Goal: Task Accomplishment & Management: Complete application form

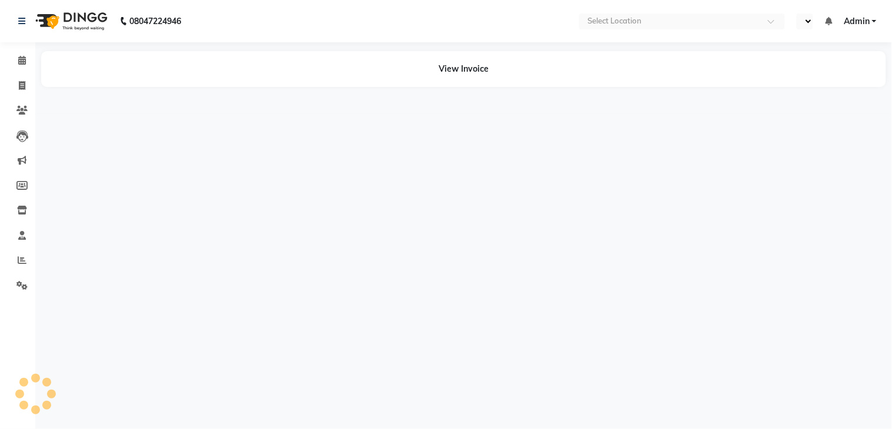
select select "en"
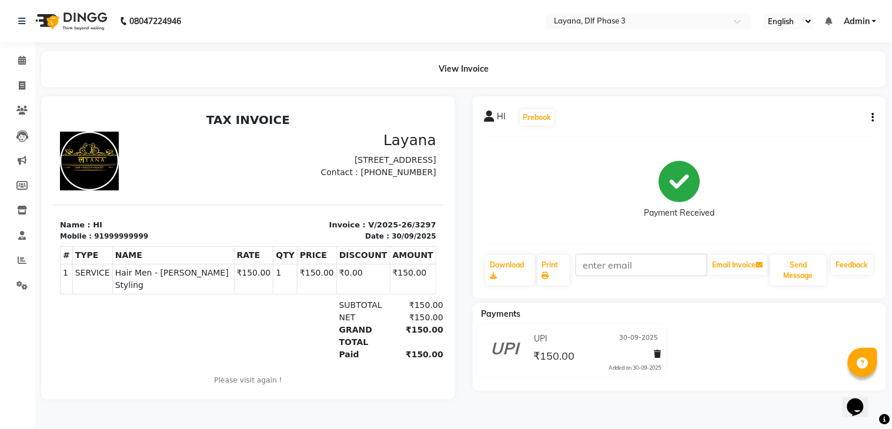
click at [870, 116] on button "button" at bounding box center [870, 118] width 7 height 12
click at [822, 133] on div "Edit Invoice" at bounding box center [814, 132] width 81 height 15
select select "service"
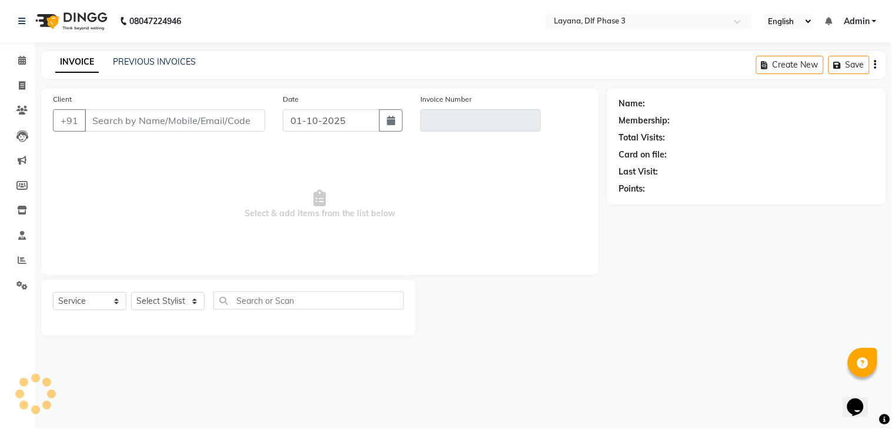
type input "999999999"
type input "V/2025-26/3297"
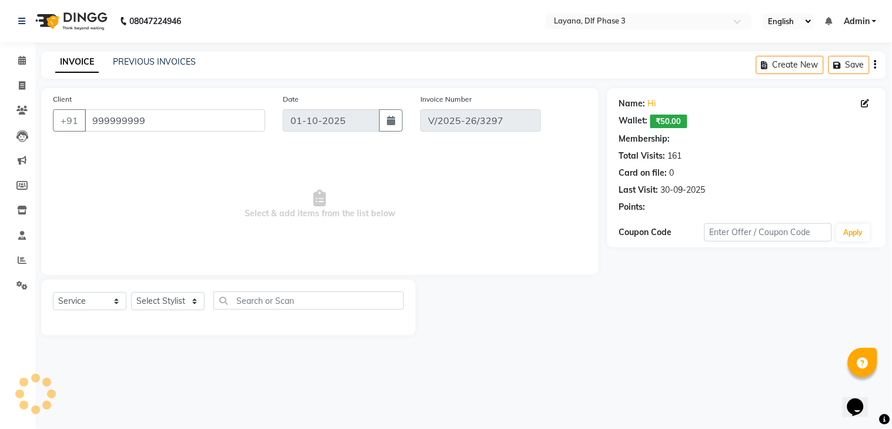
type input "30-09-2025"
select select "select"
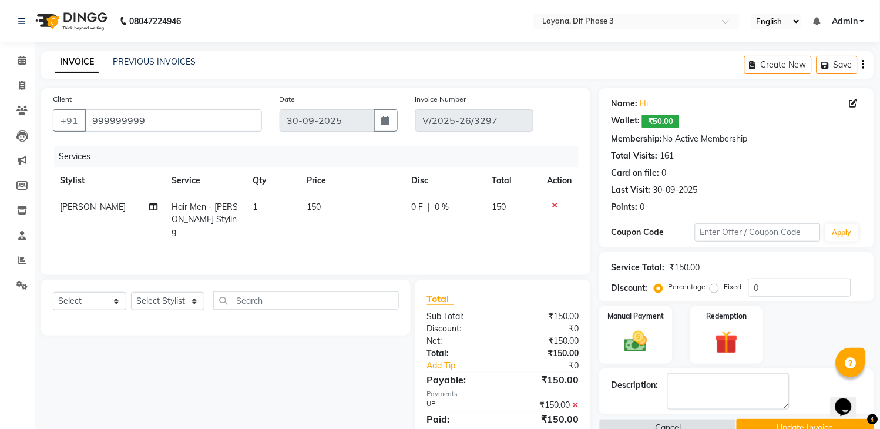
click at [308, 210] on span "150" at bounding box center [314, 207] width 14 height 11
select select "74482"
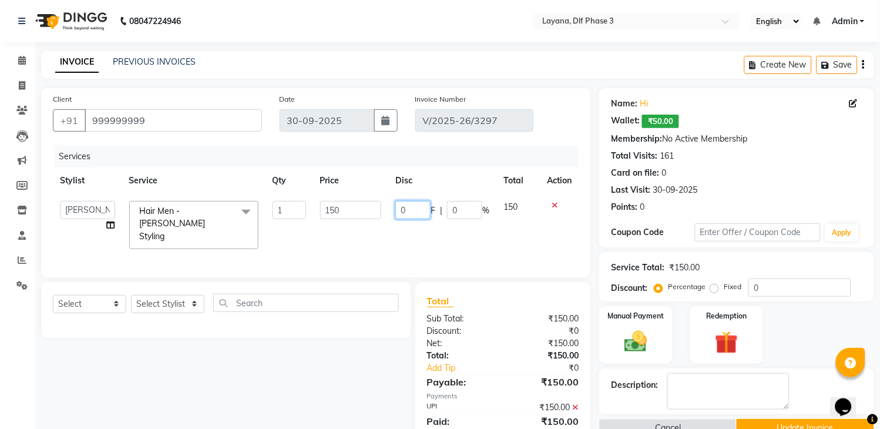
click at [426, 206] on input "0" at bounding box center [413, 210] width 35 height 18
type input "050"
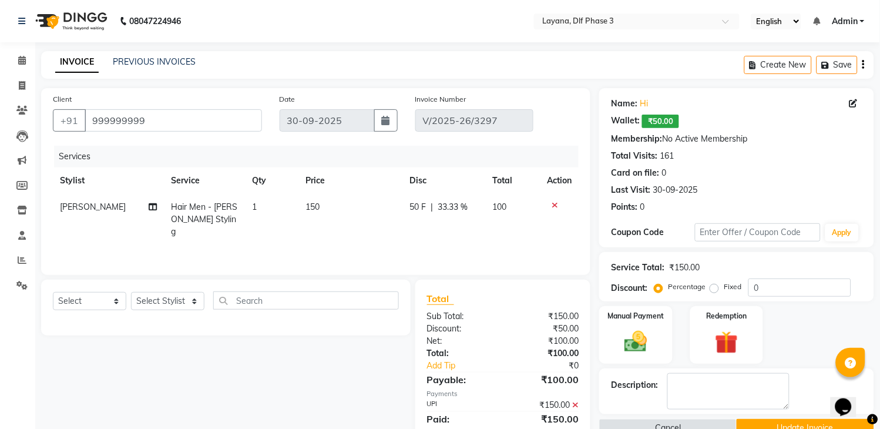
click at [438, 233] on div "Services Stylist Service Qty Price Disc Total Action keshav Hair Men - Beard St…" at bounding box center [316, 205] width 526 height 118
click at [806, 419] on button "Update Invoice" at bounding box center [806, 428] width 138 height 18
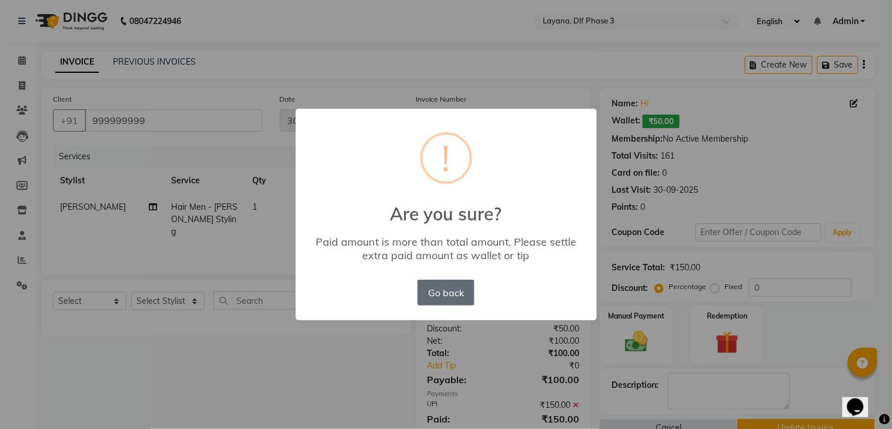
click at [454, 286] on button "Go back" at bounding box center [445, 293] width 56 height 26
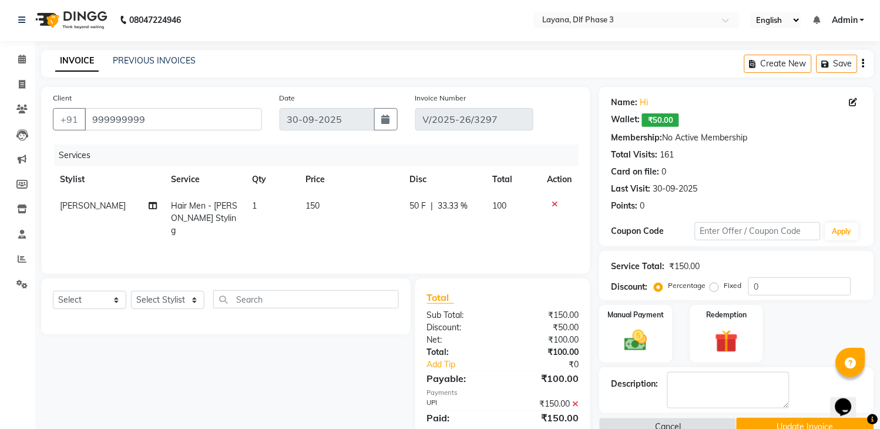
scroll to position [8, 0]
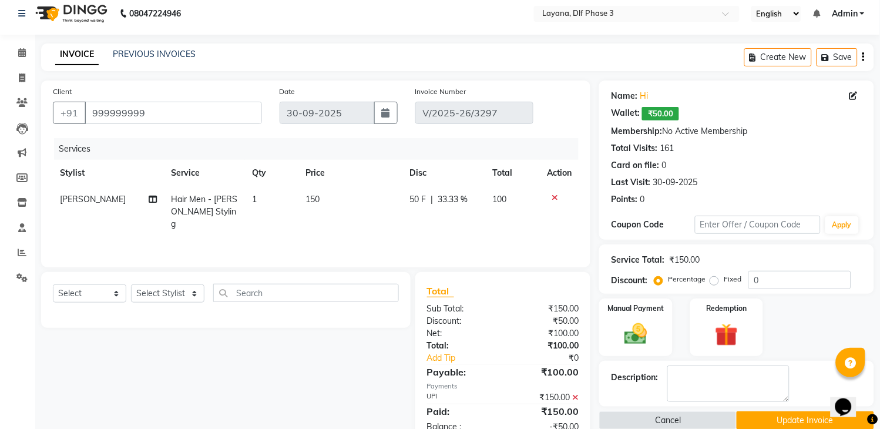
click at [576, 396] on icon at bounding box center [575, 397] width 6 height 8
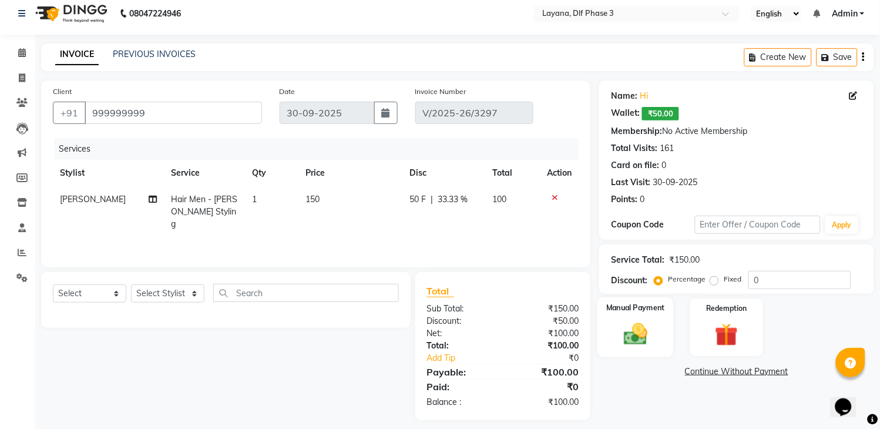
click at [655, 327] on img at bounding box center [636, 335] width 39 height 28
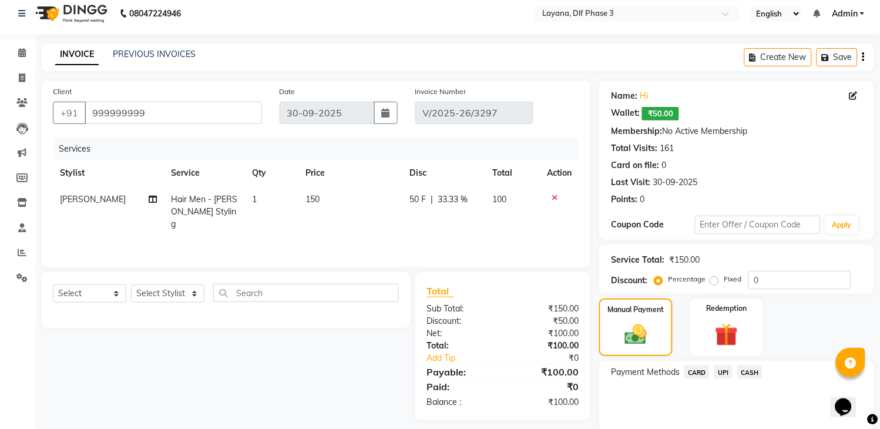
click at [722, 374] on span "UPI" at bounding box center [724, 373] width 18 height 14
click at [745, 427] on button "Add Payment" at bounding box center [782, 435] width 162 height 18
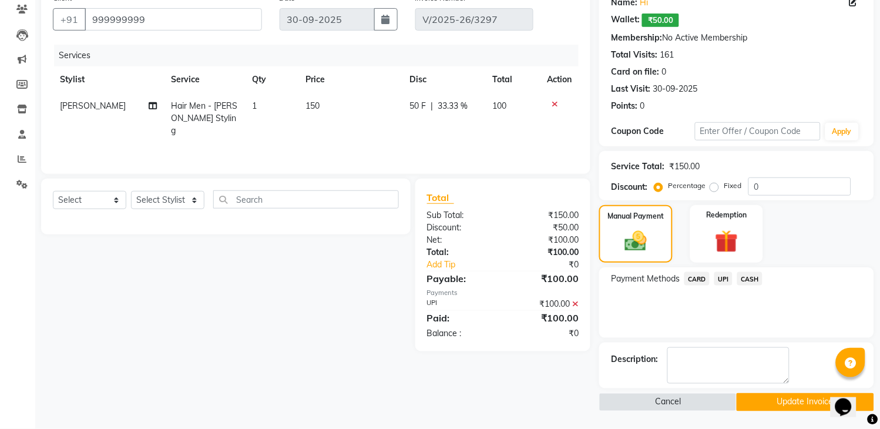
click at [802, 397] on button "Update Invoice" at bounding box center [806, 402] width 138 height 18
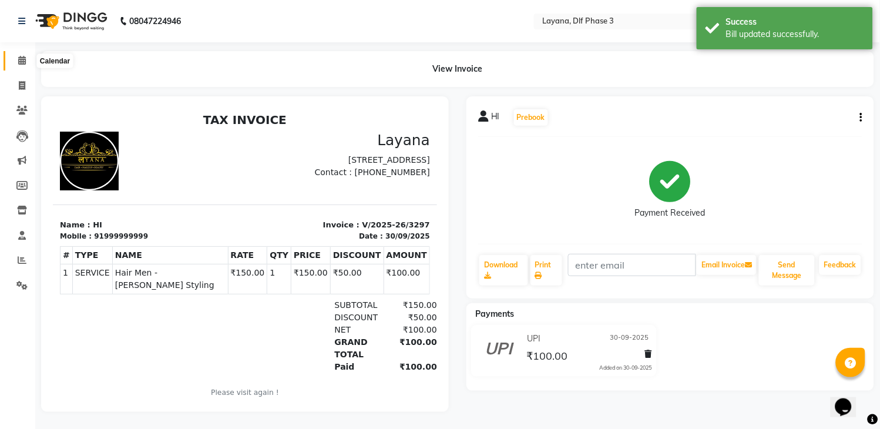
click at [14, 61] on span at bounding box center [22, 61] width 21 height 14
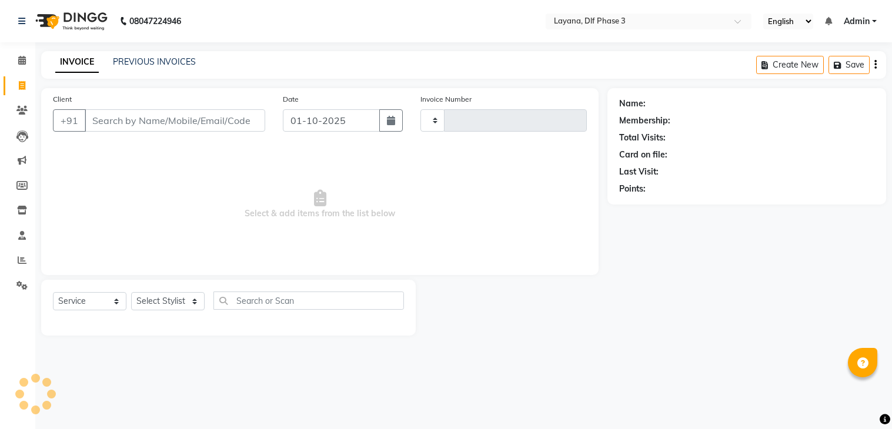
select select "service"
type input "3300"
select select "6973"
click at [19, 256] on icon at bounding box center [22, 260] width 9 height 9
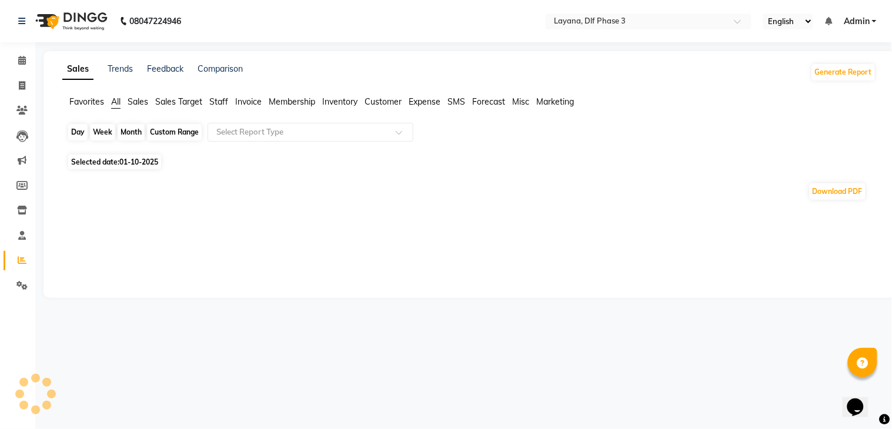
click at [78, 134] on div "Day" at bounding box center [77, 132] width 19 height 16
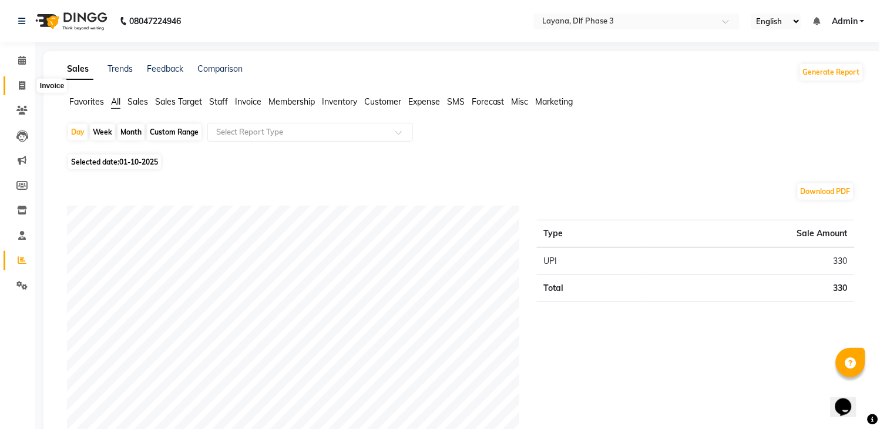
click at [15, 84] on span at bounding box center [22, 86] width 21 height 14
select select "service"
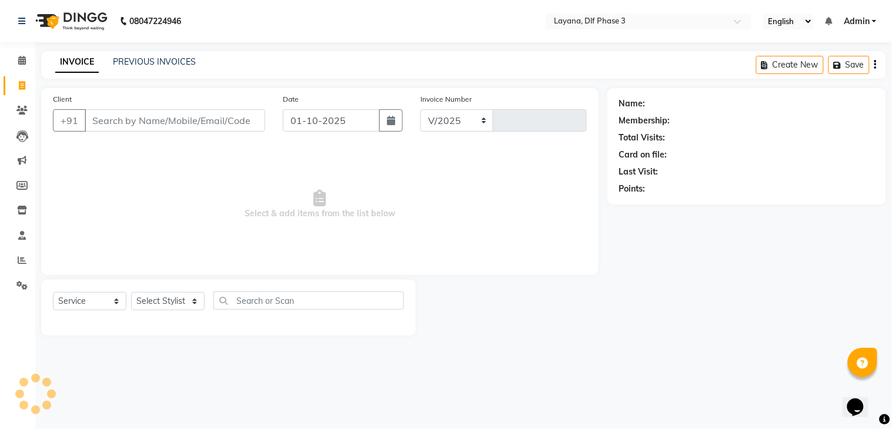
select select "6973"
type input "3300"
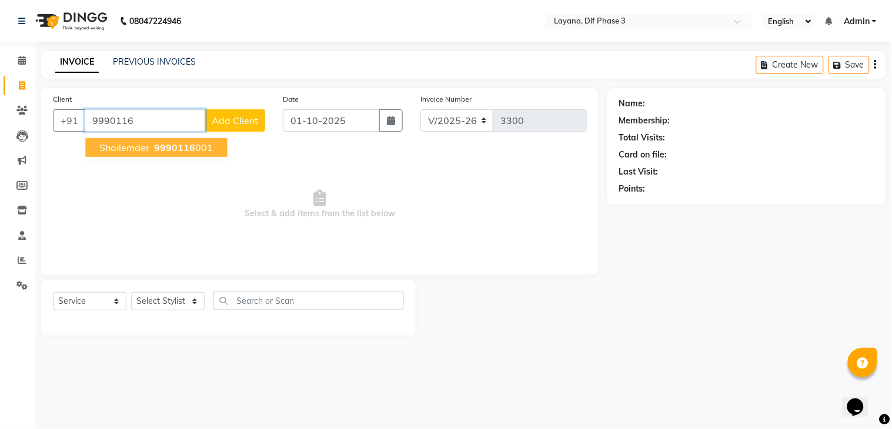
click at [175, 145] on span "9990116" at bounding box center [174, 148] width 41 height 12
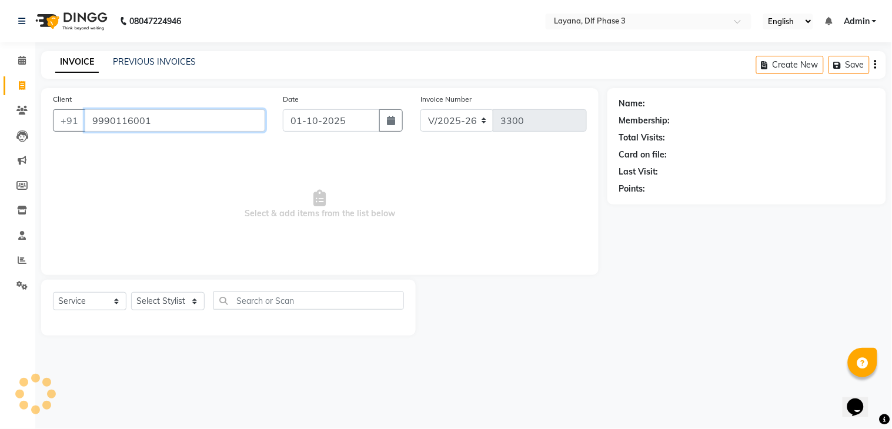
type input "9990116001"
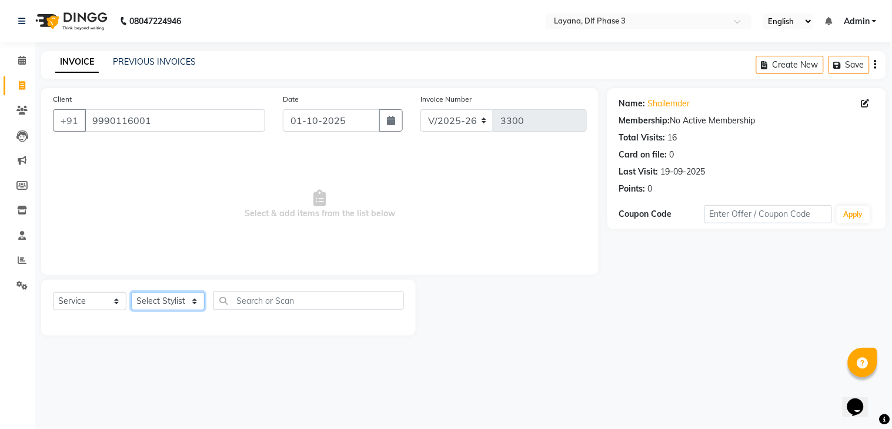
click at [177, 307] on select "Select Stylist [PERSON_NAME] [PERSON_NAME] kamal [DATE][PERSON_NAME] krishna [P…" at bounding box center [167, 301] width 73 height 18
select select "85237"
click at [131, 293] on select "Select Stylist [PERSON_NAME] [PERSON_NAME] kamal [DATE][PERSON_NAME] krishna [P…" at bounding box center [167, 301] width 73 height 18
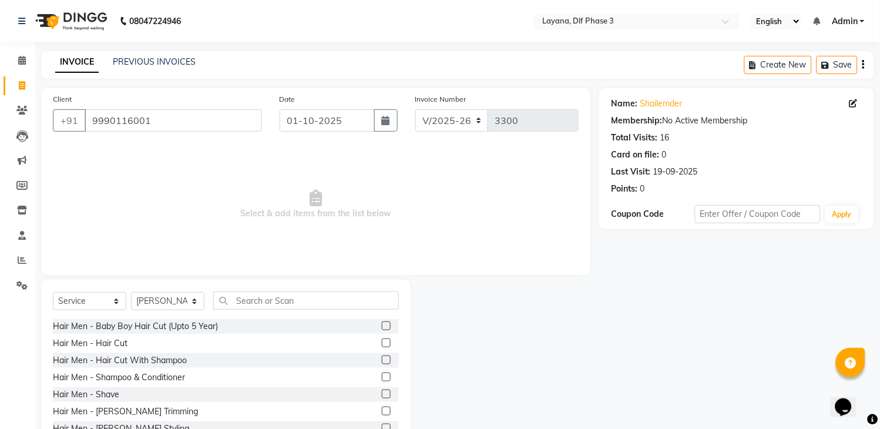
click at [382, 410] on label at bounding box center [386, 411] width 9 height 9
click at [382, 410] on input "checkbox" at bounding box center [386, 412] width 8 height 8
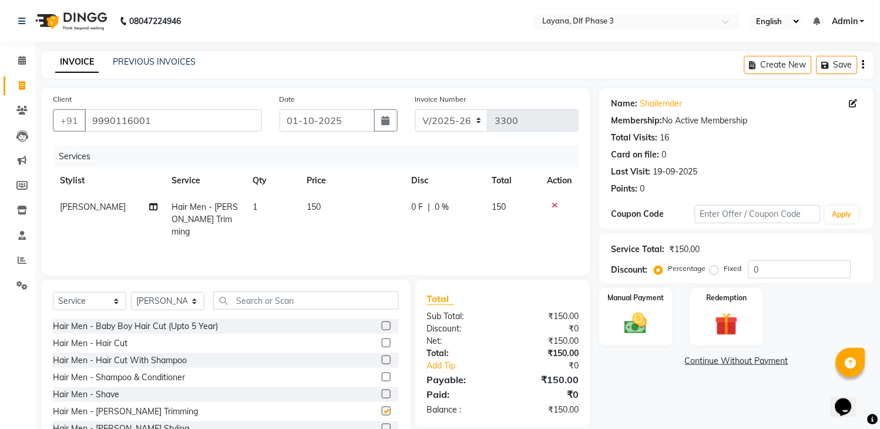
checkbox input "false"
click at [341, 294] on input "text" at bounding box center [306, 301] width 186 height 18
click at [654, 320] on img at bounding box center [636, 324] width 39 height 28
click at [723, 361] on span "UPI" at bounding box center [724, 362] width 18 height 14
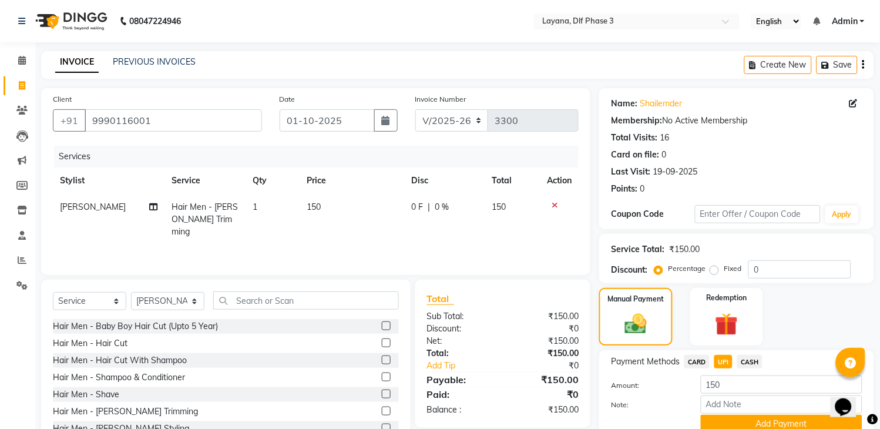
scroll to position [51, 0]
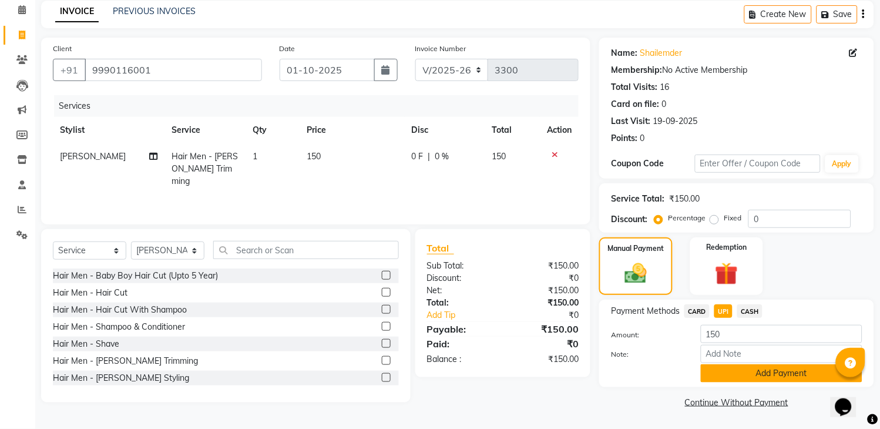
click at [774, 376] on button "Add Payment" at bounding box center [782, 373] width 162 height 18
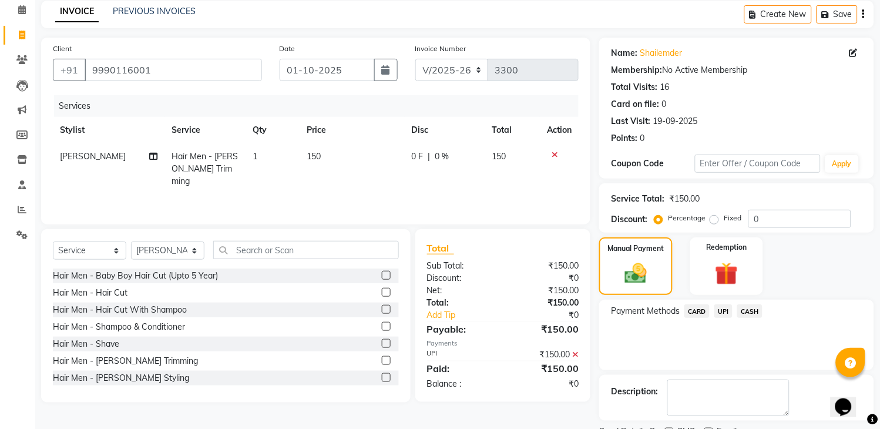
scroll to position [100, 0]
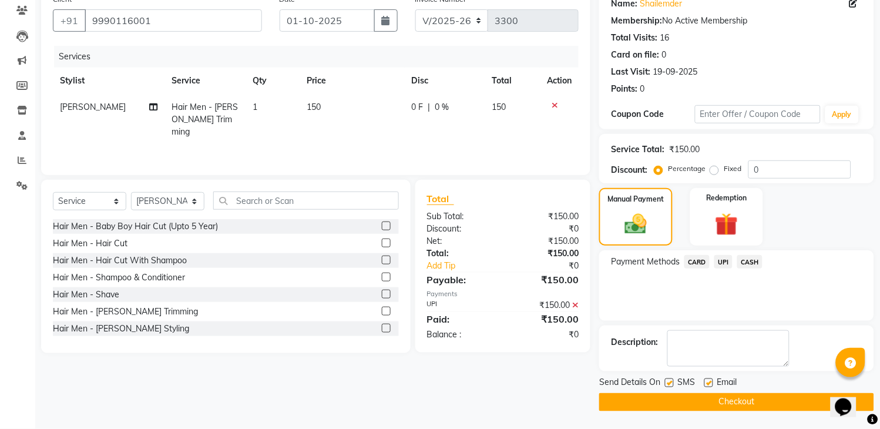
click at [715, 404] on button "Checkout" at bounding box center [737, 402] width 275 height 18
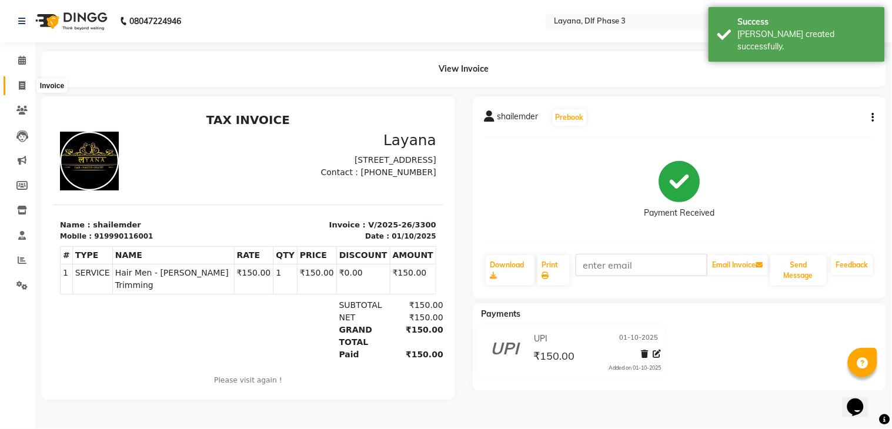
click at [19, 80] on span at bounding box center [22, 86] width 21 height 14
select select "service"
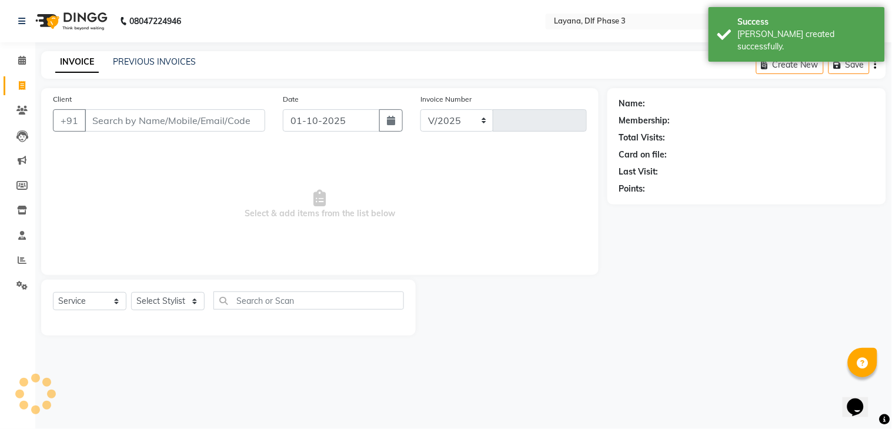
select select "6973"
type input "3301"
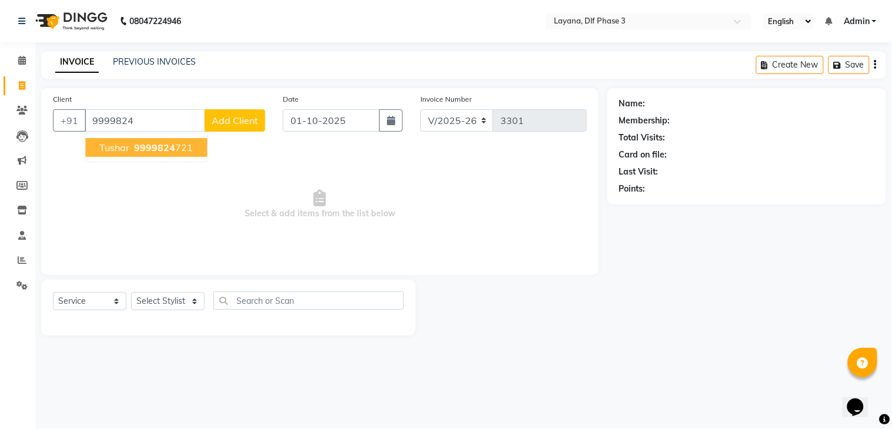
click at [137, 137] on ngb-typeahead-window "Tushar 9999824 721" at bounding box center [146, 147] width 123 height 29
click at [137, 140] on button "Tushar 9999824 721" at bounding box center [146, 147] width 122 height 19
type input "9999824721"
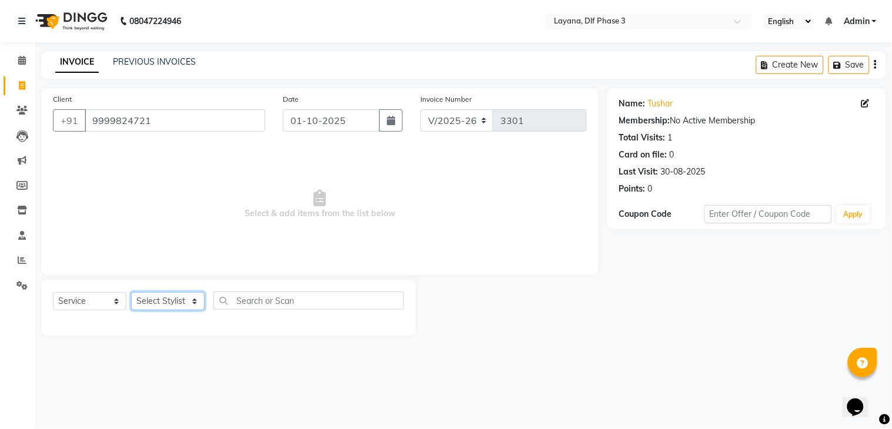
click at [178, 308] on select "Select Stylist [PERSON_NAME] [PERSON_NAME] kamal [DATE][PERSON_NAME] krishna [P…" at bounding box center [167, 301] width 73 height 18
select select "74482"
click at [131, 293] on select "Select Stylist [PERSON_NAME] [PERSON_NAME] kamal [DATE][PERSON_NAME] krishna [P…" at bounding box center [167, 301] width 73 height 18
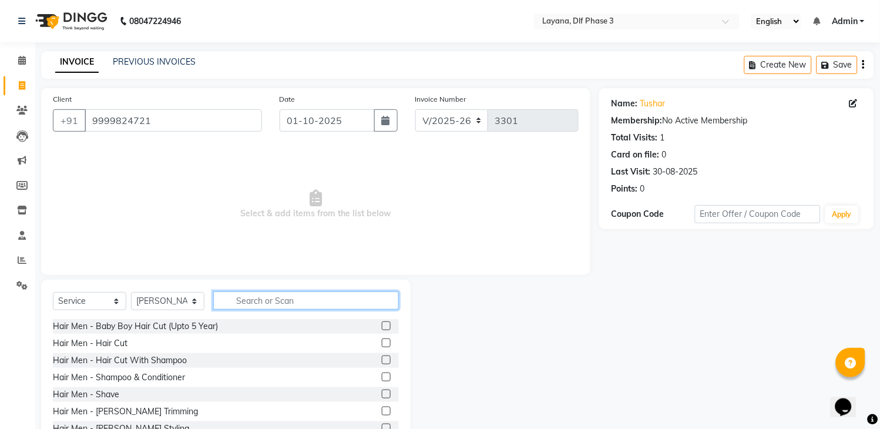
click at [264, 303] on input "text" at bounding box center [306, 301] width 186 height 18
click at [382, 408] on label at bounding box center [386, 411] width 9 height 9
click at [382, 408] on input "checkbox" at bounding box center [386, 412] width 8 height 8
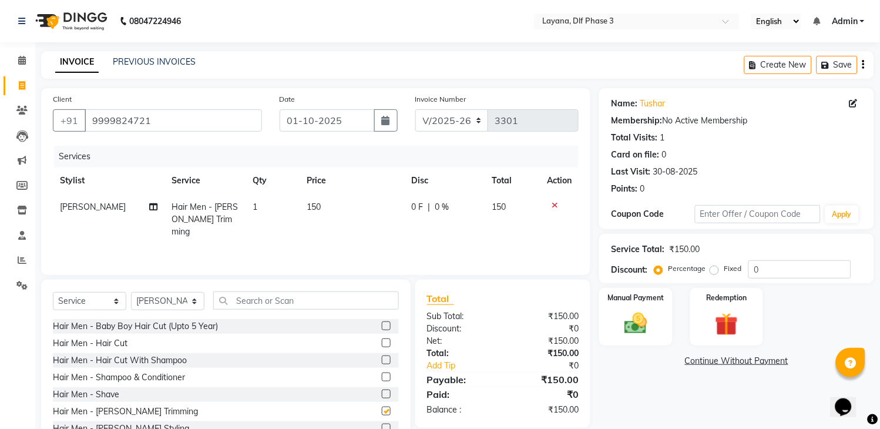
checkbox input "false"
click at [316, 308] on input "text" at bounding box center [306, 301] width 186 height 18
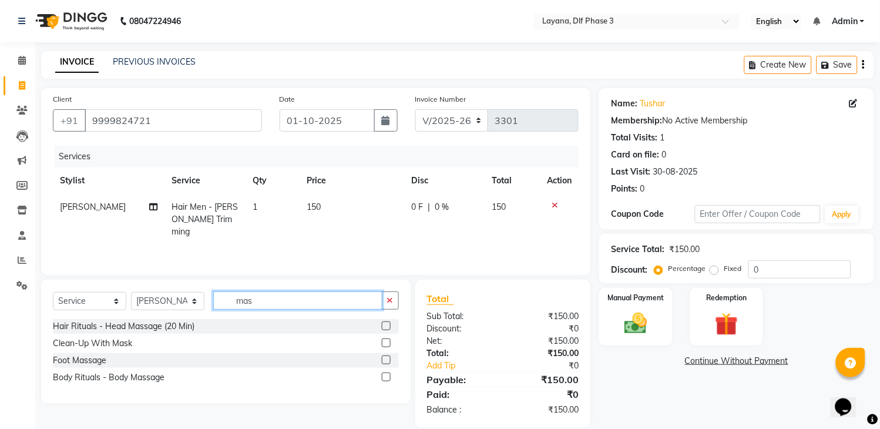
type input "mas"
click at [386, 329] on label at bounding box center [386, 325] width 9 height 9
click at [386, 329] on input "checkbox" at bounding box center [386, 327] width 8 height 8
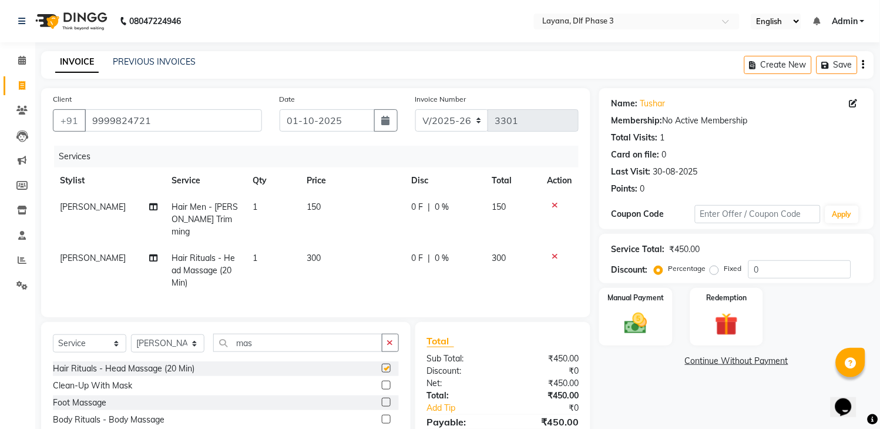
checkbox input "false"
click at [309, 206] on span "150" at bounding box center [314, 207] width 14 height 11
select select "74482"
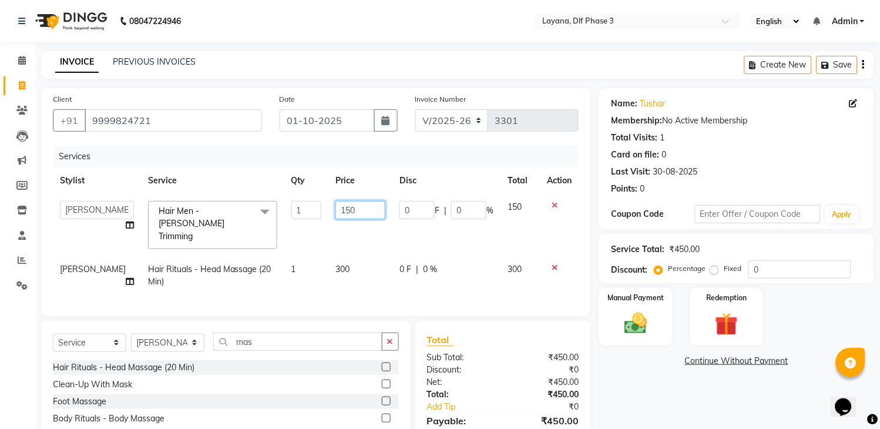
click at [356, 209] on input "150" at bounding box center [361, 210] width 50 height 18
type input "1"
type input "100"
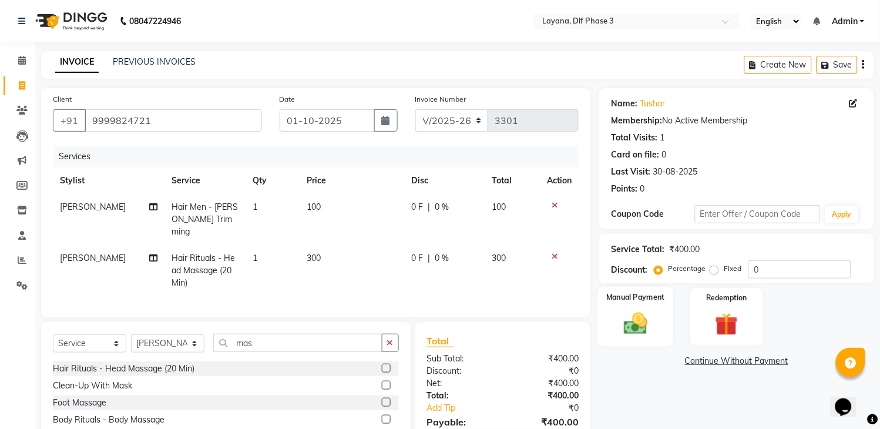
click at [648, 300] on label "Manual Payment" at bounding box center [636, 297] width 59 height 11
click at [725, 361] on span "UPI" at bounding box center [724, 362] width 18 height 14
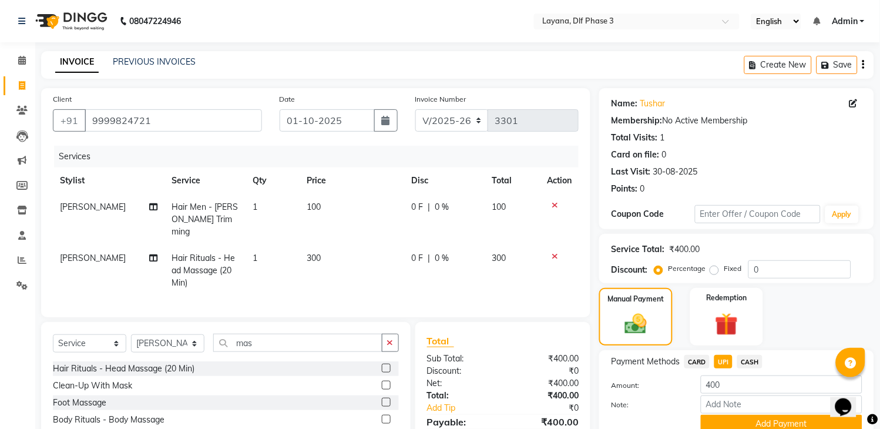
scroll to position [57, 0]
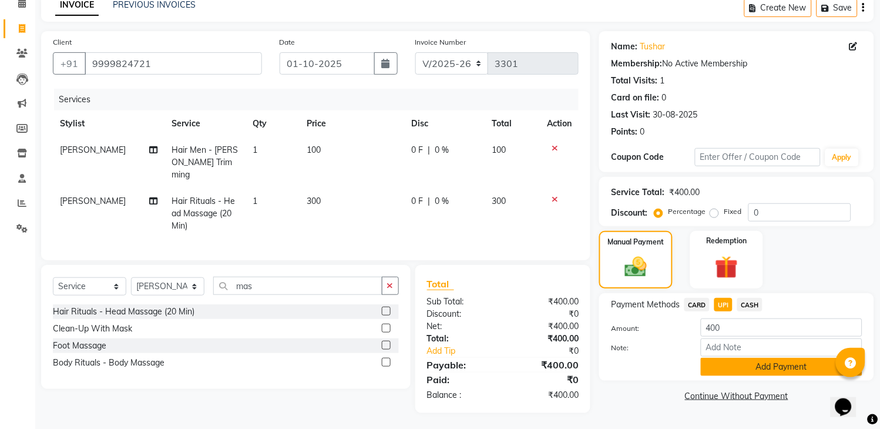
click at [759, 371] on button "Add Payment" at bounding box center [782, 367] width 162 height 18
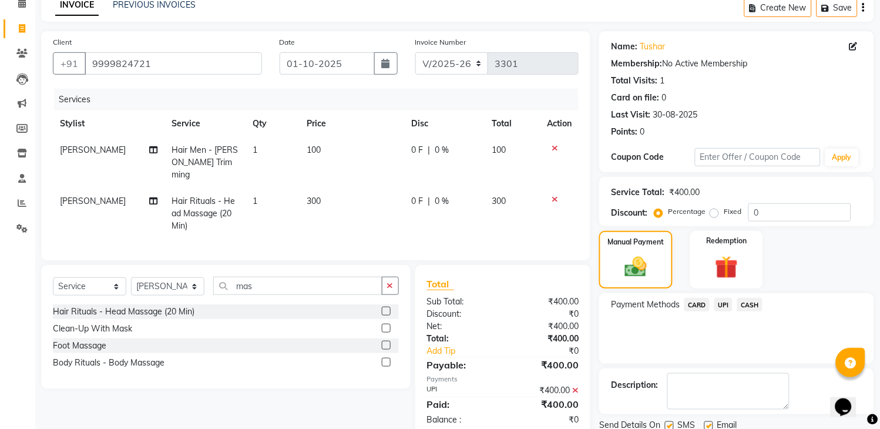
scroll to position [100, 0]
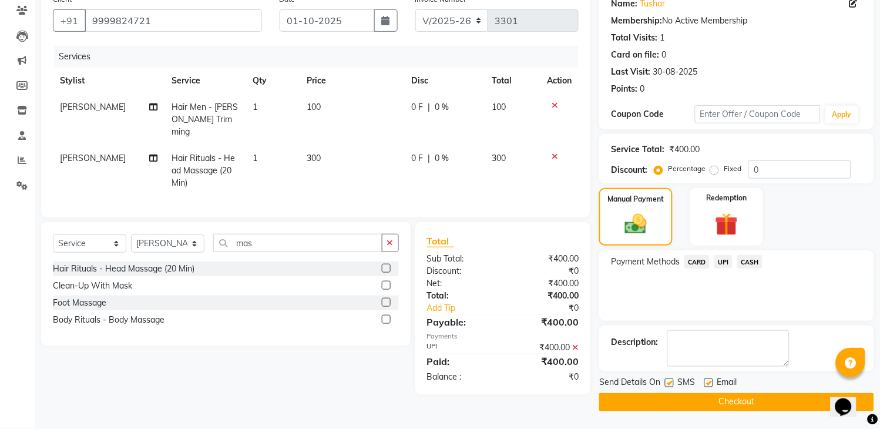
click at [661, 413] on main "INVOICE PREVIOUS INVOICES Create New Save Client [PHONE_NUMBER] Date [DATE] Inv…" at bounding box center [457, 190] width 845 height 478
click at [689, 402] on button "Checkout" at bounding box center [737, 402] width 275 height 18
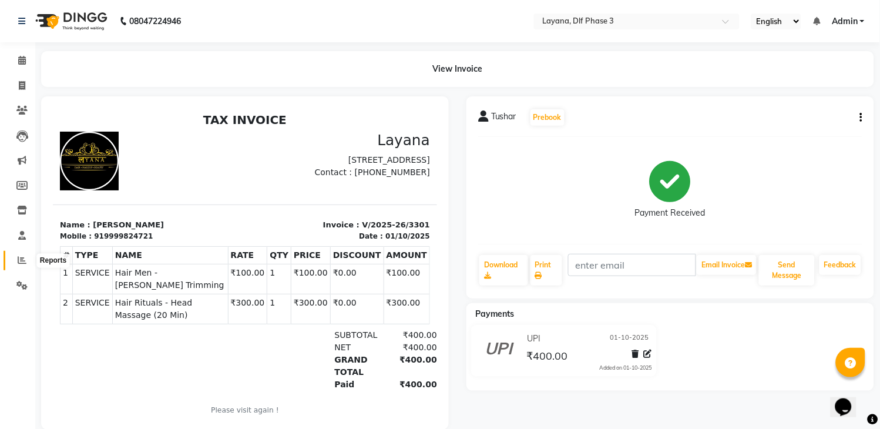
click at [20, 261] on icon at bounding box center [22, 260] width 9 height 9
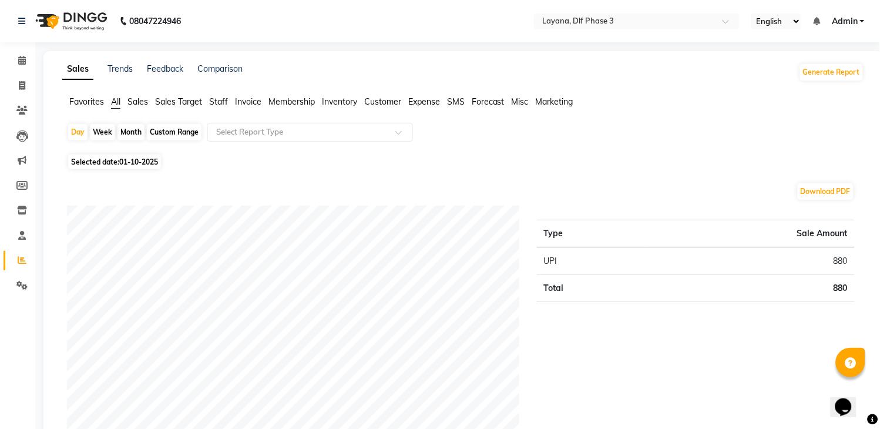
click at [130, 128] on div "Month" at bounding box center [131, 132] width 27 height 16
select select "10"
select select "2025"
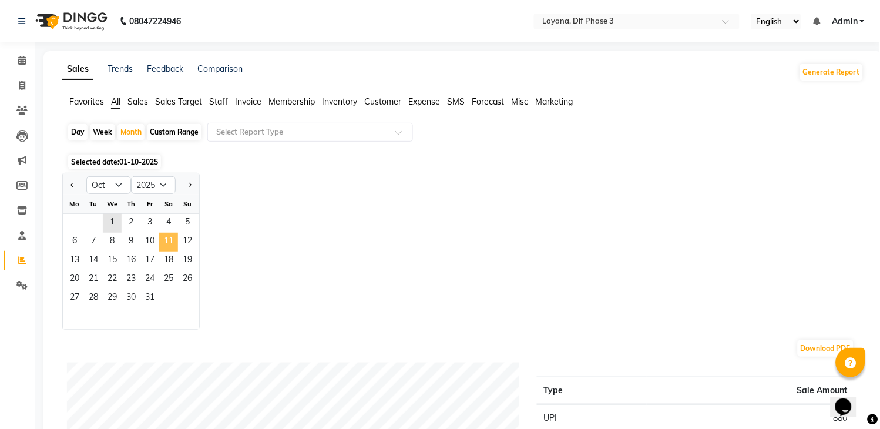
click at [166, 239] on span "11" at bounding box center [168, 242] width 19 height 19
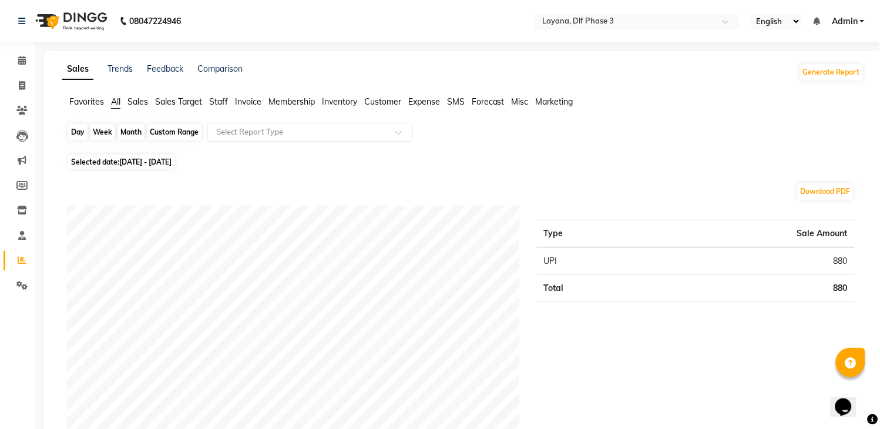
click at [132, 125] on div "Month" at bounding box center [131, 132] width 27 height 16
select select "10"
select select "2025"
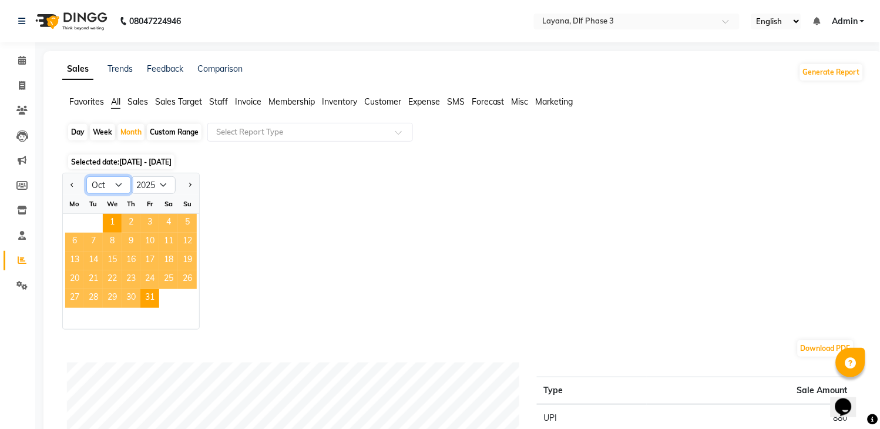
click at [116, 180] on select "Jan Feb Mar Apr May Jun [DATE] Aug Sep Oct Nov Dec" at bounding box center [108, 185] width 45 height 18
select select "9"
click at [86, 176] on select "Jan Feb Mar Apr May Jun [DATE] Aug Sep Oct Nov Dec" at bounding box center [108, 185] width 45 height 18
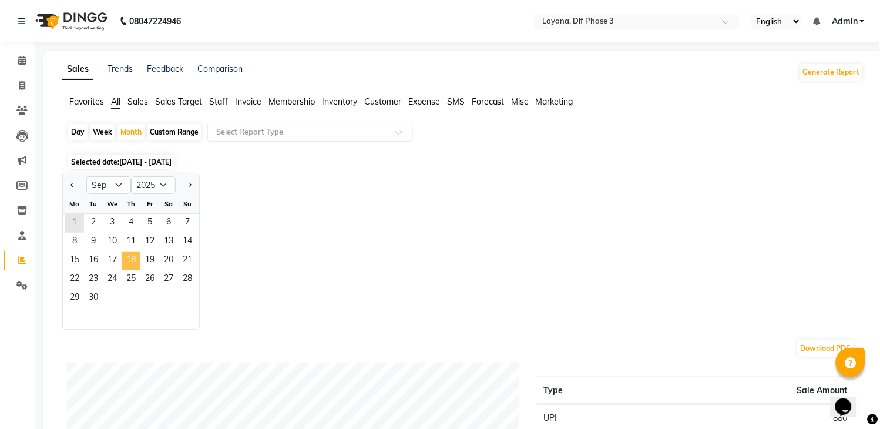
click at [127, 266] on span "18" at bounding box center [131, 261] width 19 height 19
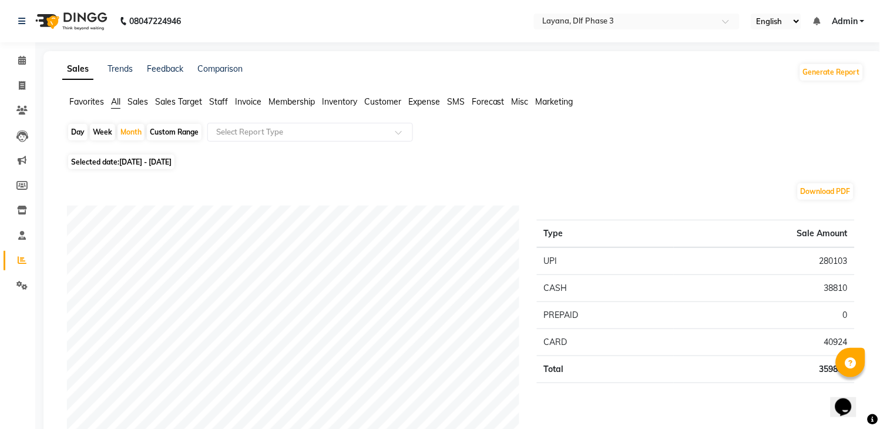
click at [73, 133] on div "Day" at bounding box center [77, 132] width 19 height 16
select select "9"
select select "2025"
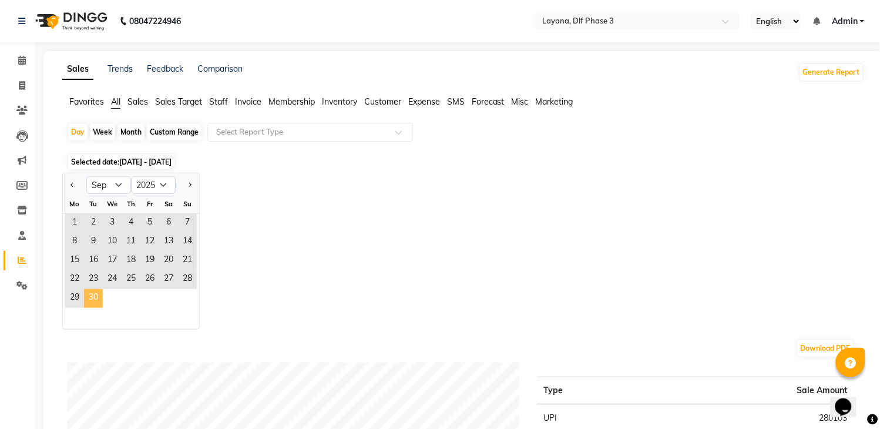
click at [87, 294] on span "30" at bounding box center [93, 298] width 19 height 19
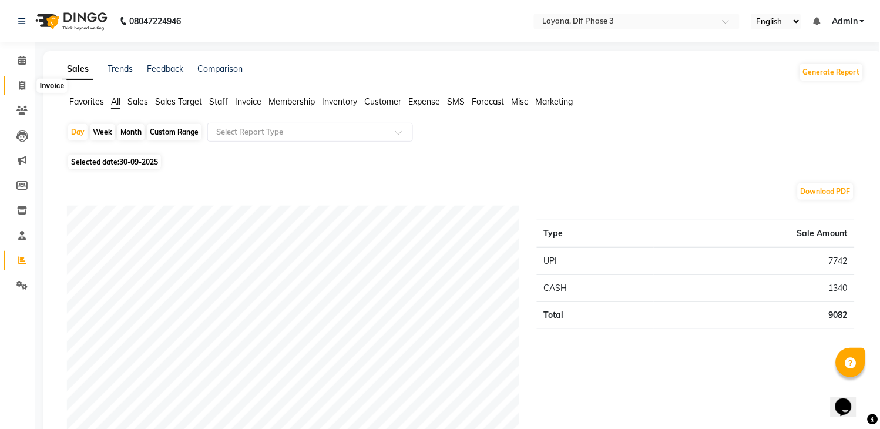
click at [18, 80] on span at bounding box center [22, 86] width 21 height 14
select select "service"
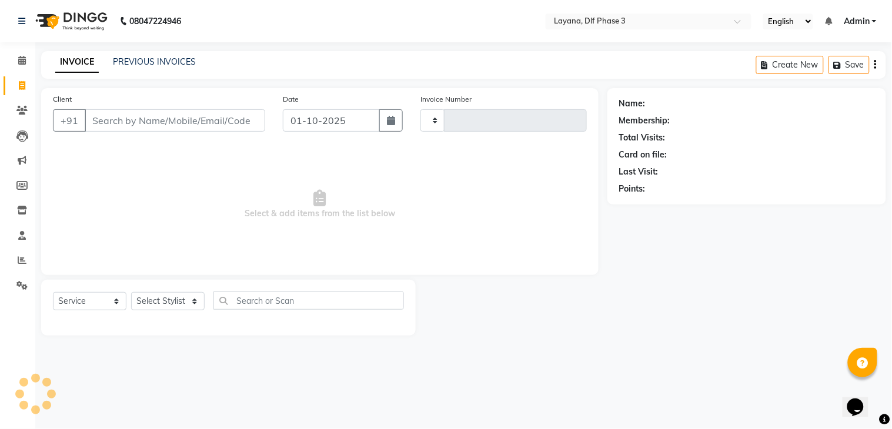
type input "3302"
select select "6973"
click at [21, 262] on icon at bounding box center [22, 260] width 9 height 9
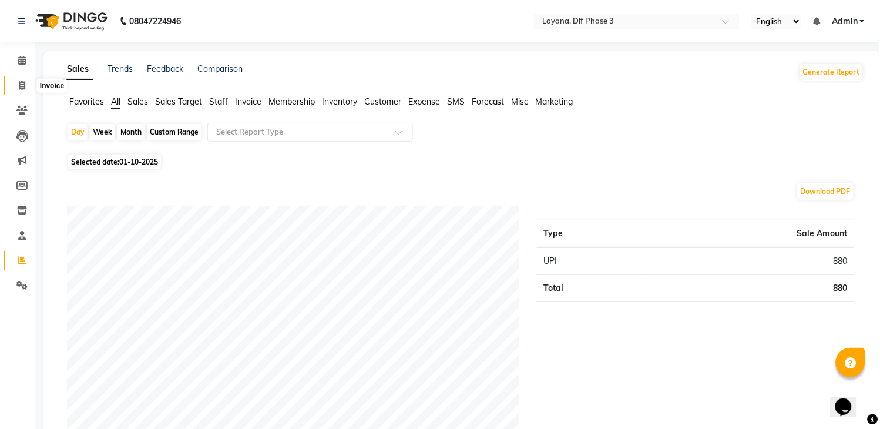
click at [18, 79] on span at bounding box center [22, 86] width 21 height 14
select select "service"
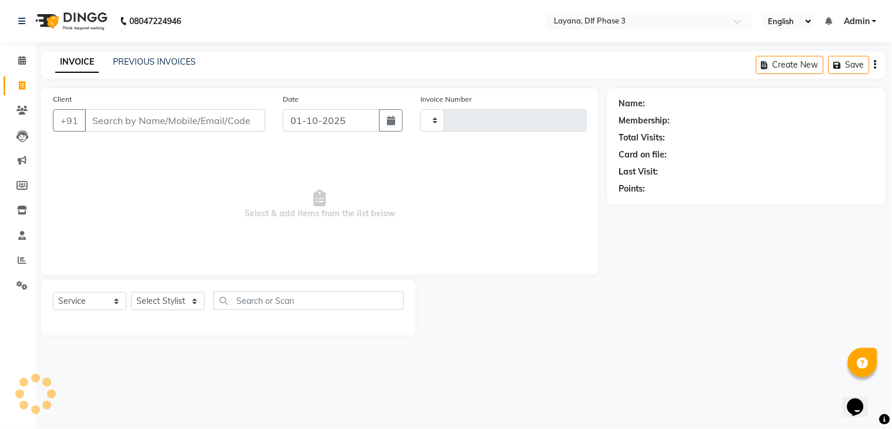
type input "3302"
select select "6973"
click at [19, 259] on icon at bounding box center [22, 260] width 9 height 9
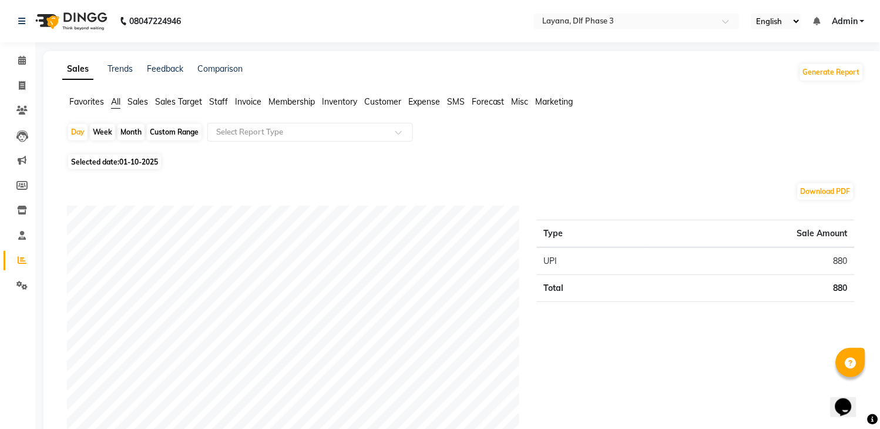
click at [131, 129] on div "Month" at bounding box center [131, 132] width 27 height 16
select select "10"
select select "2025"
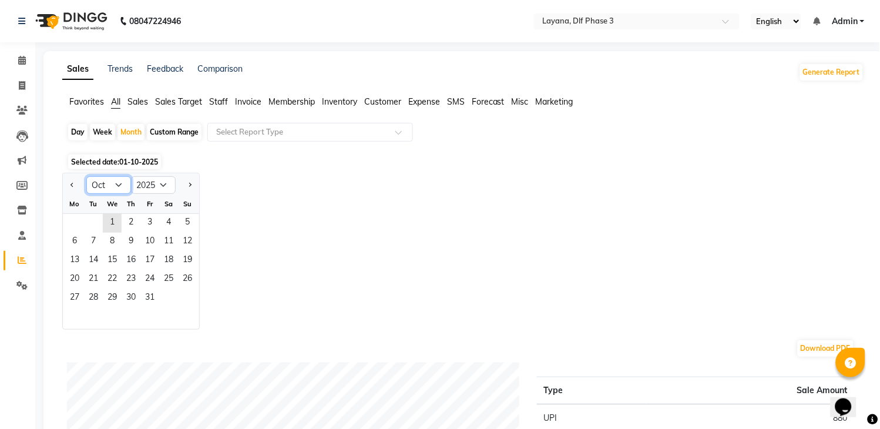
click at [121, 180] on select "Jan Feb Mar Apr May Jun [DATE] Aug Sep Oct Nov Dec" at bounding box center [108, 185] width 45 height 18
select select "9"
click at [86, 176] on select "Jan Feb Mar Apr May Jun [DATE] Aug Sep Oct Nov Dec" at bounding box center [108, 185] width 45 height 18
click at [115, 288] on span "24" at bounding box center [112, 279] width 19 height 19
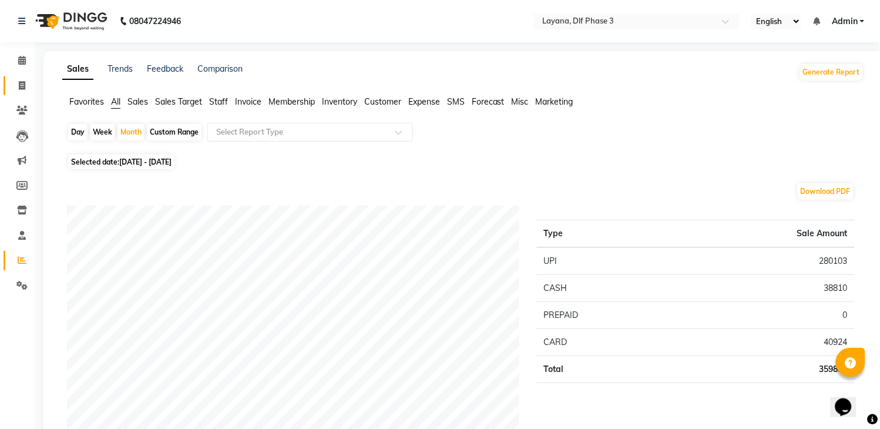
click at [19, 76] on link "Invoice" at bounding box center [18, 85] width 28 height 19
select select "service"
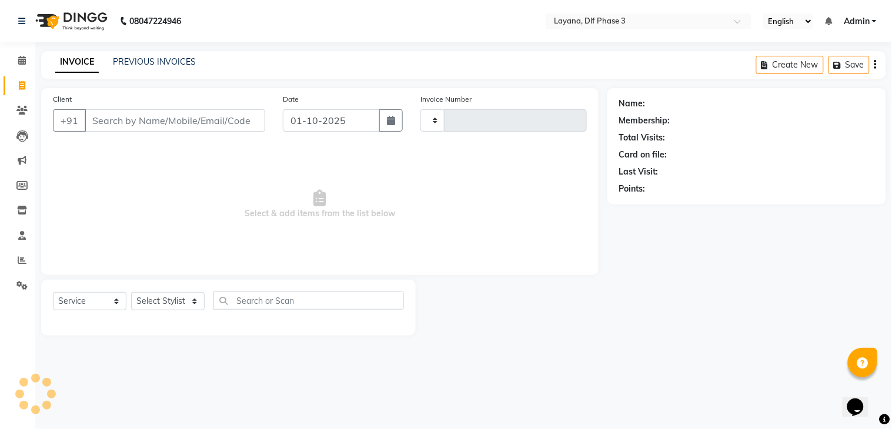
type input "3302"
select select "6973"
click at [104, 120] on input "Client" at bounding box center [175, 120] width 180 height 22
click at [101, 120] on input "Client" at bounding box center [175, 120] width 180 height 22
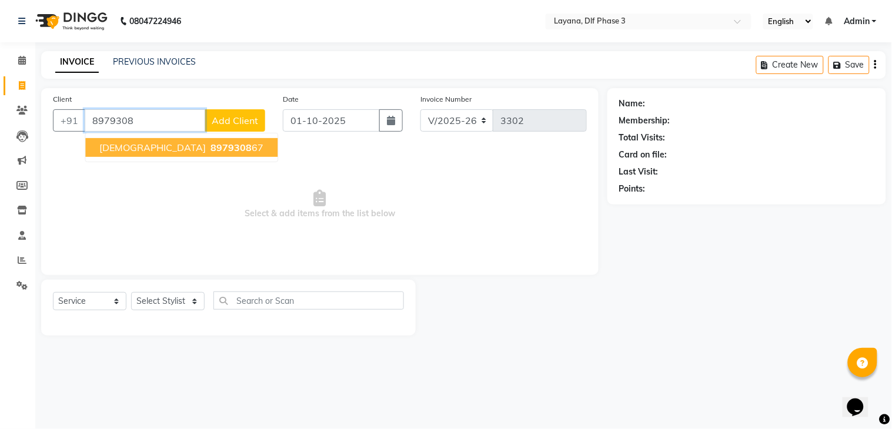
click at [118, 143] on span "[DEMOGRAPHIC_DATA]" at bounding box center [152, 148] width 106 height 12
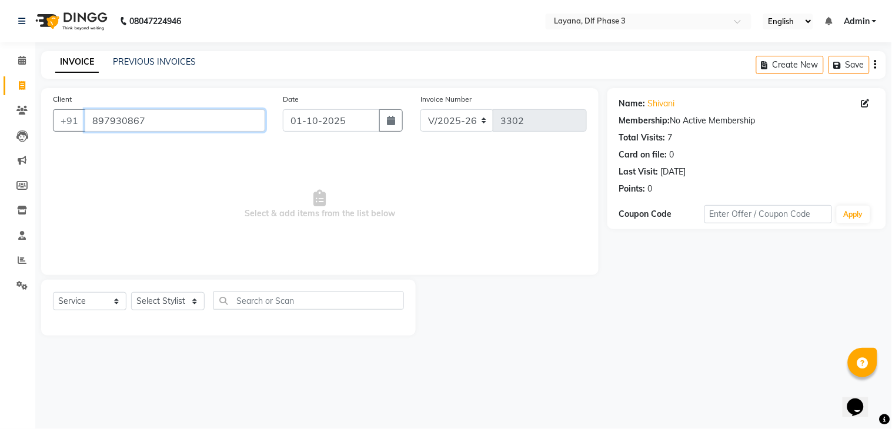
click at [143, 119] on input "897930867" at bounding box center [175, 120] width 180 height 22
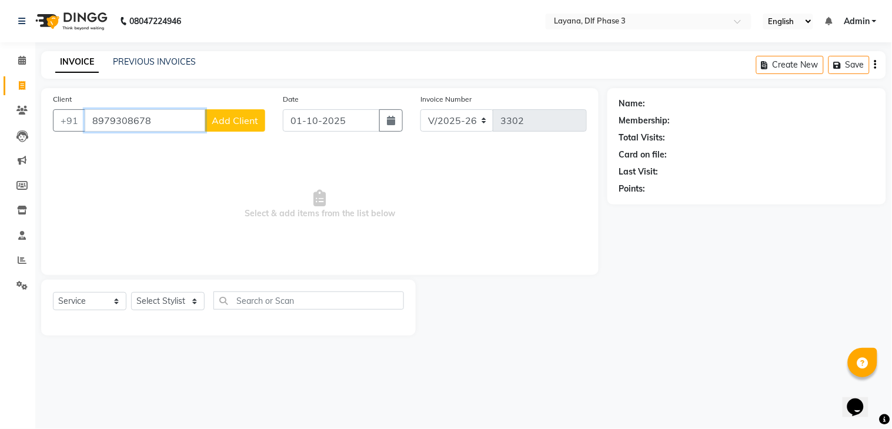
type input "897930867"
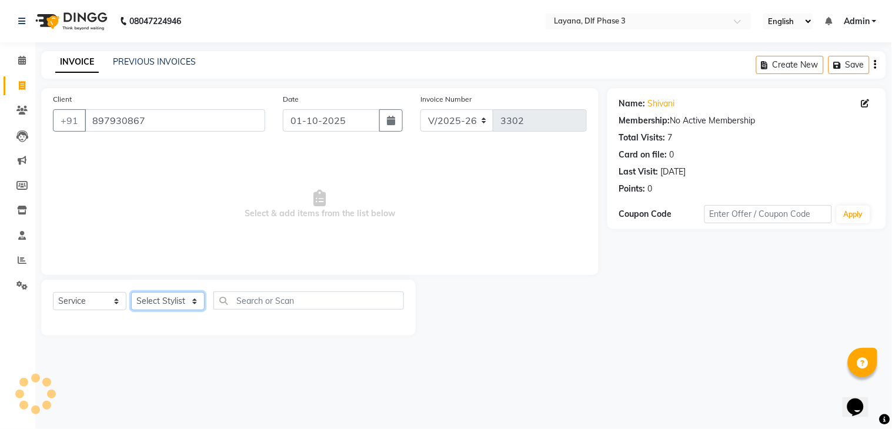
click at [195, 302] on select "Select Stylist [PERSON_NAME] [PERSON_NAME] kamal [DATE][PERSON_NAME] krishna [P…" at bounding box center [167, 301] width 73 height 18
select select "70193"
click at [131, 293] on select "Select Stylist [PERSON_NAME] [PERSON_NAME] kamal [DATE][PERSON_NAME] krishna [P…" at bounding box center [167, 301] width 73 height 18
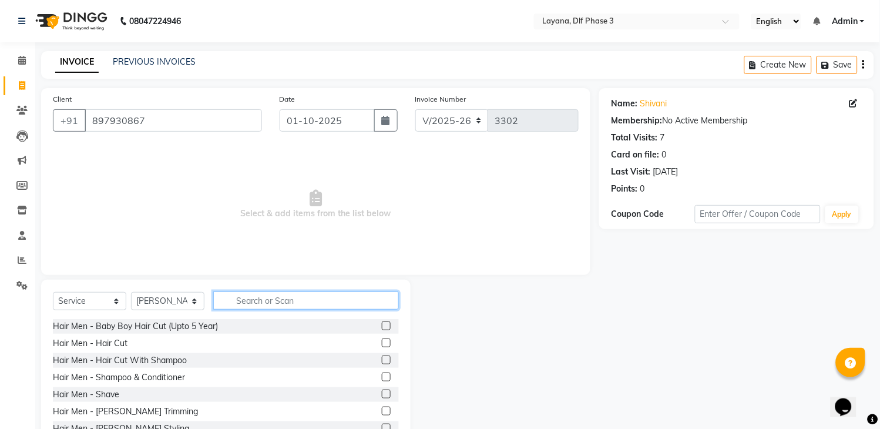
click at [256, 301] on input "text" at bounding box center [306, 301] width 186 height 18
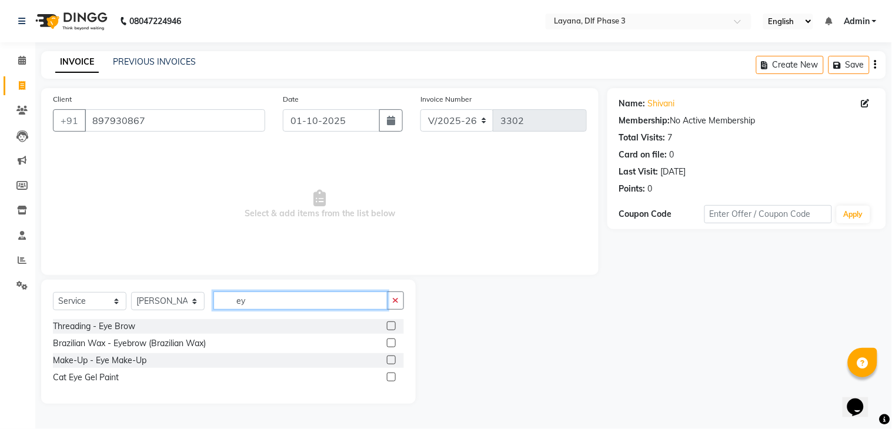
type input "ey"
click at [389, 324] on label at bounding box center [391, 325] width 9 height 9
click at [389, 324] on input "checkbox" at bounding box center [391, 327] width 8 height 8
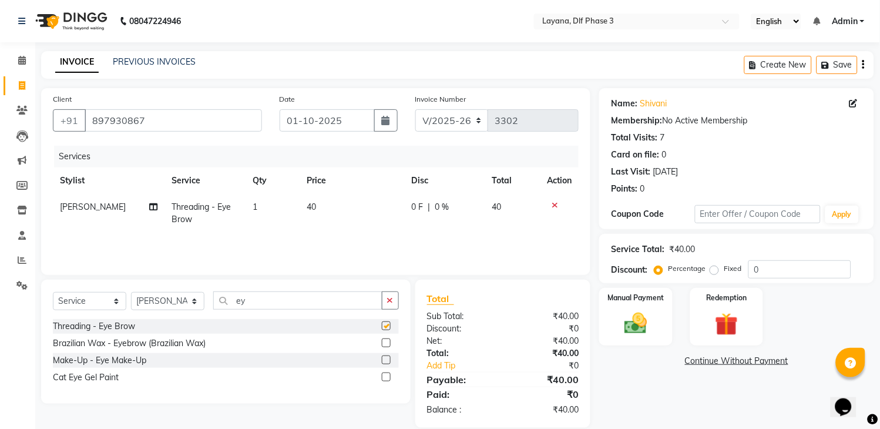
checkbox input "false"
click at [639, 319] on img at bounding box center [636, 324] width 39 height 28
click at [746, 361] on span "CASH" at bounding box center [750, 362] width 25 height 14
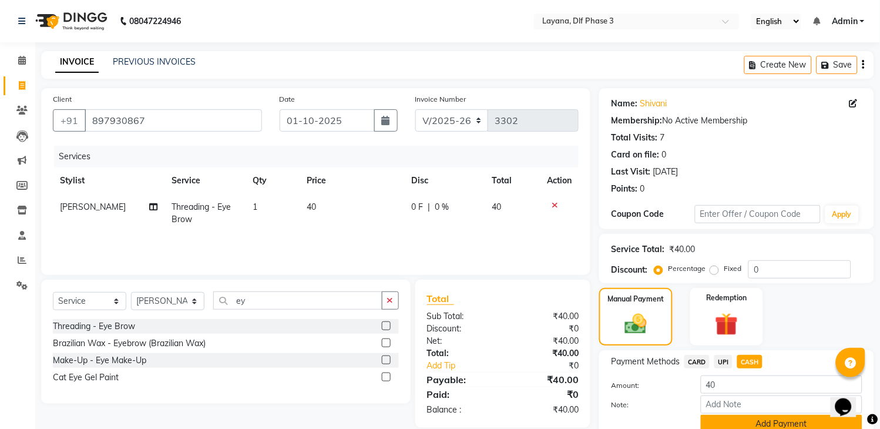
click at [757, 423] on button "Add Payment" at bounding box center [782, 424] width 162 height 18
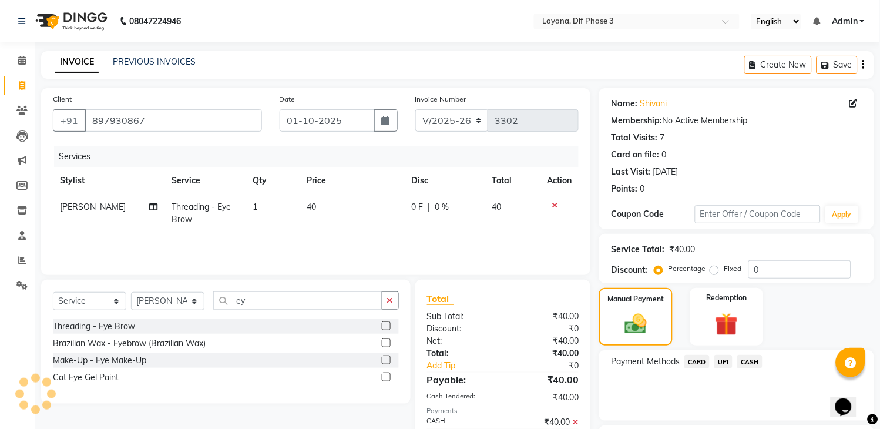
scroll to position [100, 0]
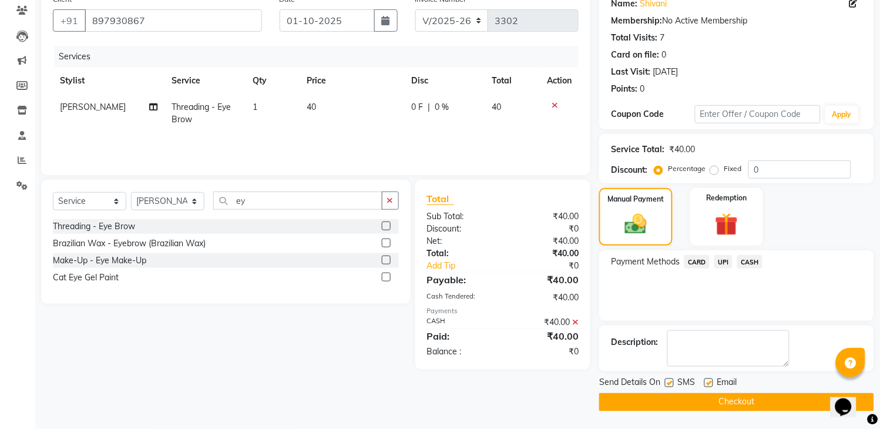
click at [738, 398] on button "Checkout" at bounding box center [737, 402] width 275 height 18
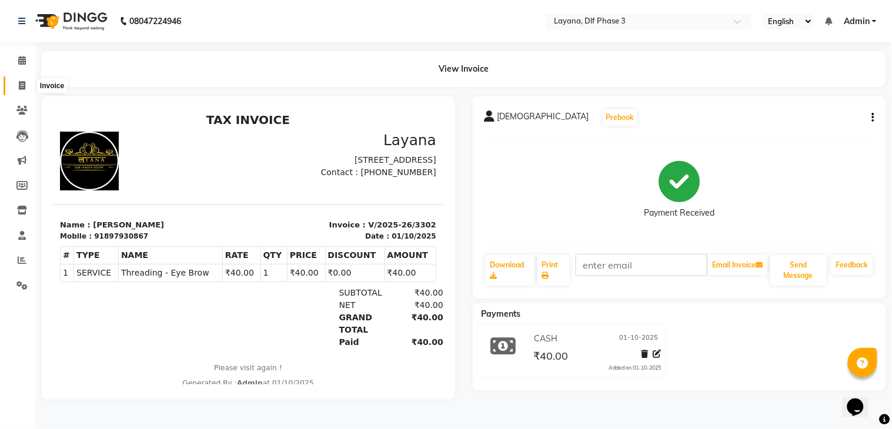
click at [16, 81] on span at bounding box center [22, 86] width 21 height 14
select select "service"
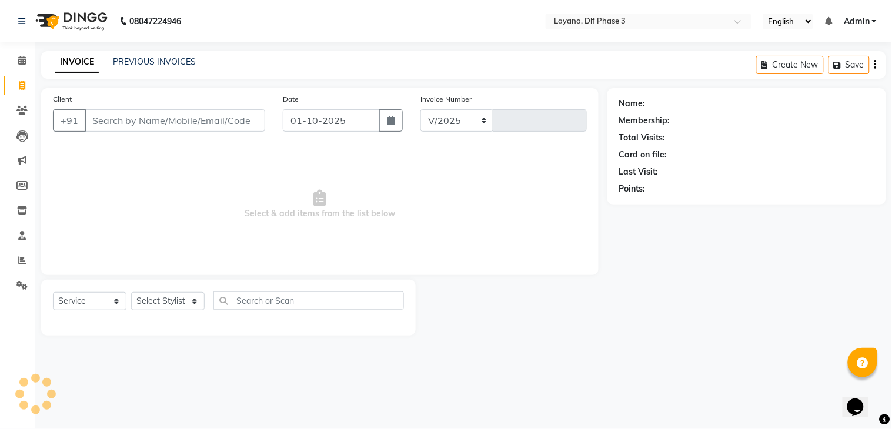
select select "6973"
type input "3303"
click at [18, 259] on icon at bounding box center [22, 260] width 9 height 9
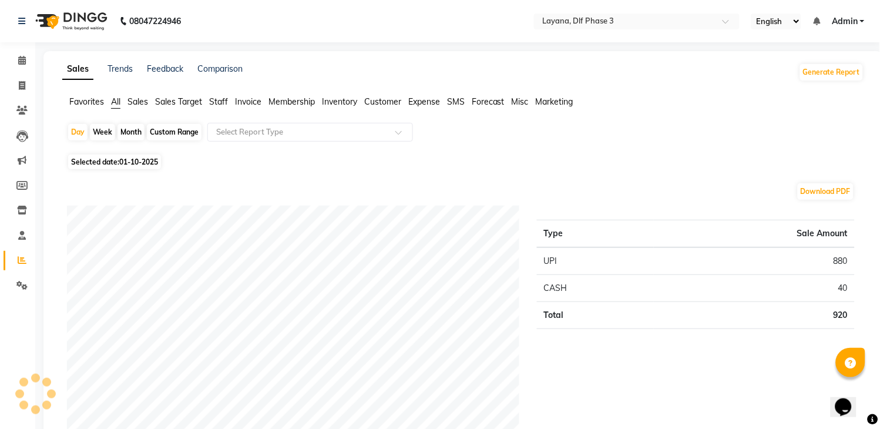
click at [132, 132] on div "Month" at bounding box center [131, 132] width 27 height 16
select select "10"
select select "2025"
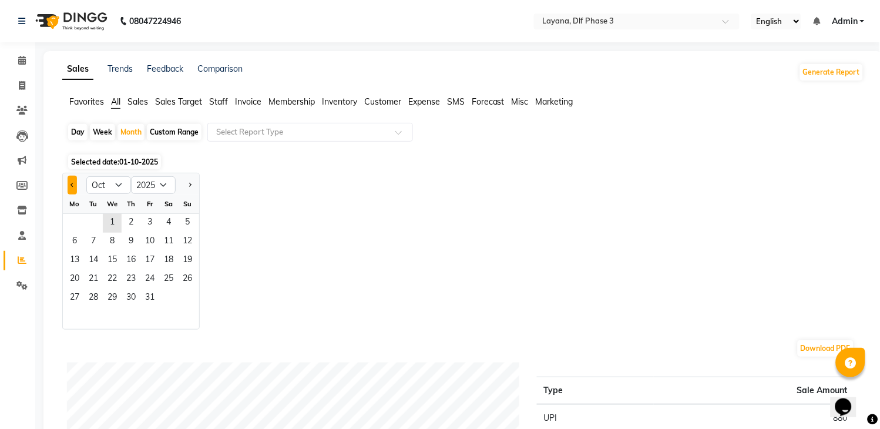
click at [73, 182] on button "Previous month" at bounding box center [72, 185] width 9 height 19
select select "9"
click at [93, 302] on span "30" at bounding box center [93, 298] width 19 height 19
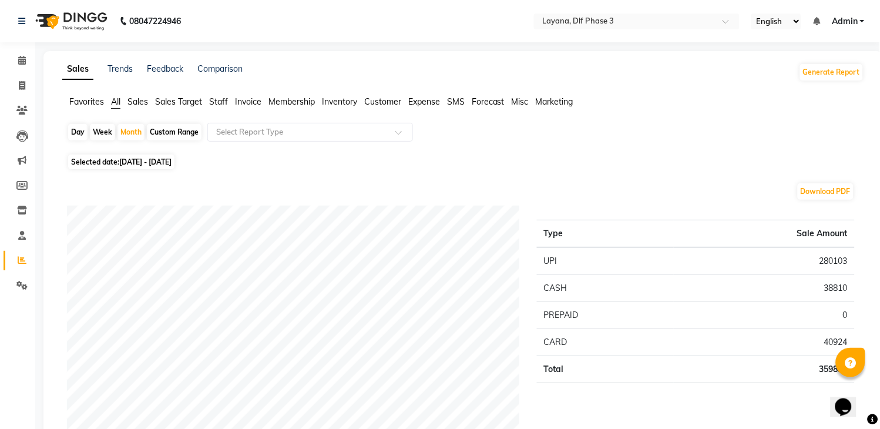
click at [78, 132] on div "Day" at bounding box center [77, 132] width 19 height 16
select select "9"
select select "2025"
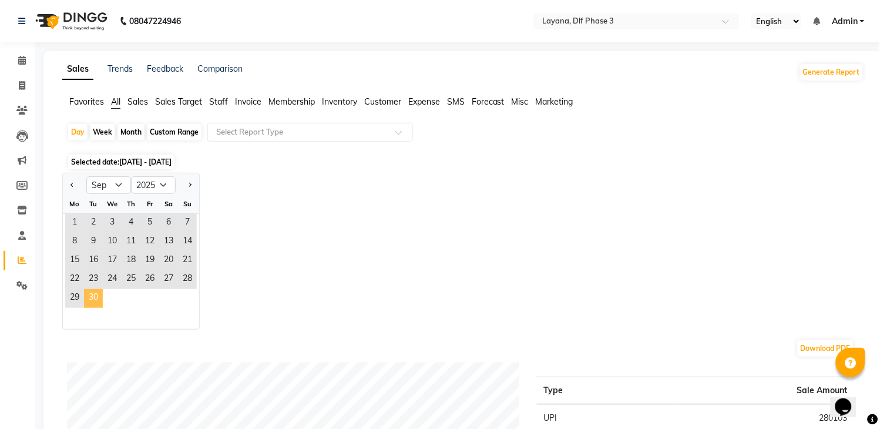
click at [96, 297] on span "30" at bounding box center [93, 298] width 19 height 19
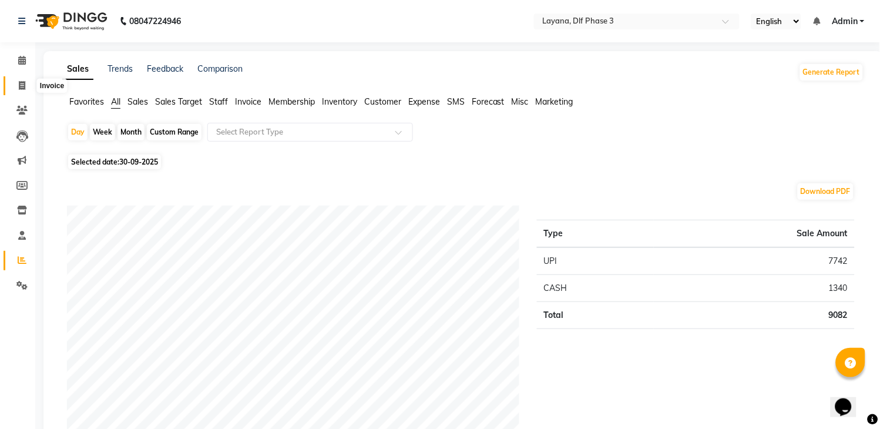
click at [19, 85] on icon at bounding box center [22, 85] width 6 height 9
select select "service"
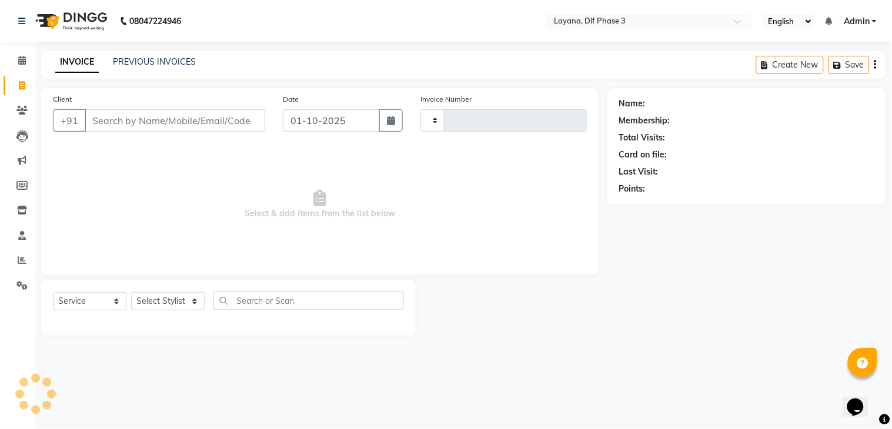
type input "3303"
select select "6973"
